Goal: Task Accomplishment & Management: Manage account settings

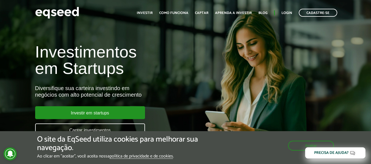
click at [286, 16] on ul "Início Investir Como funciona Captar Aprenda a investir Blog Login Cadastre-se" at bounding box center [237, 13] width 206 height 8
click at [285, 13] on link "Login" at bounding box center [286, 13] width 11 height 4
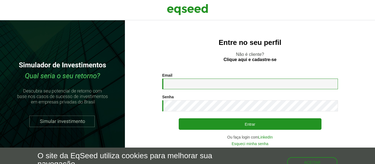
type input "**********"
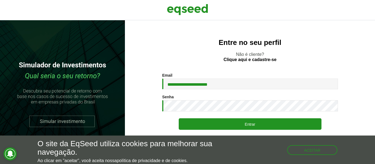
click at [188, 77] on div "**********" at bounding box center [250, 81] width 176 height 16
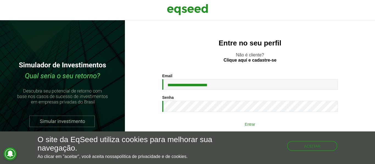
click at [251, 125] on button "Entrar" at bounding box center [250, 124] width 143 height 10
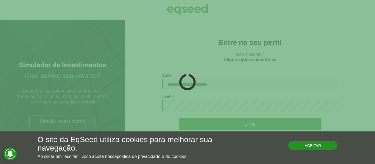
click at [306, 148] on button "Aceitar" at bounding box center [312, 145] width 49 height 9
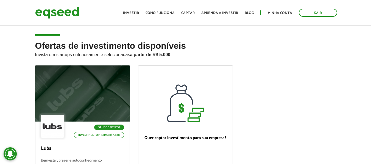
click at [275, 8] on div "Toggle navigation Início Investir Como funciona Captar Aprenda a investir Blog …" at bounding box center [229, 12] width 219 height 15
click at [275, 14] on link "Minha conta" at bounding box center [280, 13] width 24 height 4
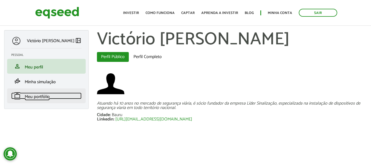
click at [46, 95] on span "Meu portfólio" at bounding box center [37, 96] width 25 height 7
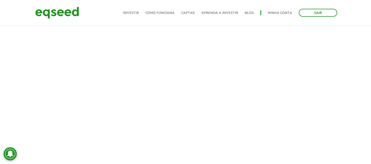
scroll to position [247, 0]
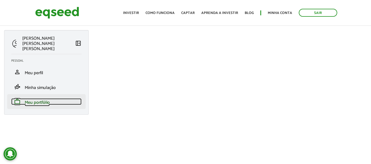
click at [47, 98] on link "work Meu portfólio" at bounding box center [46, 101] width 70 height 7
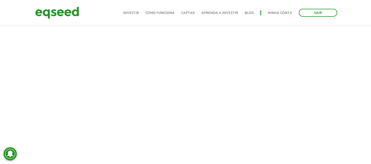
scroll to position [114, 0]
